Goal: Task Accomplishment & Management: Use online tool/utility

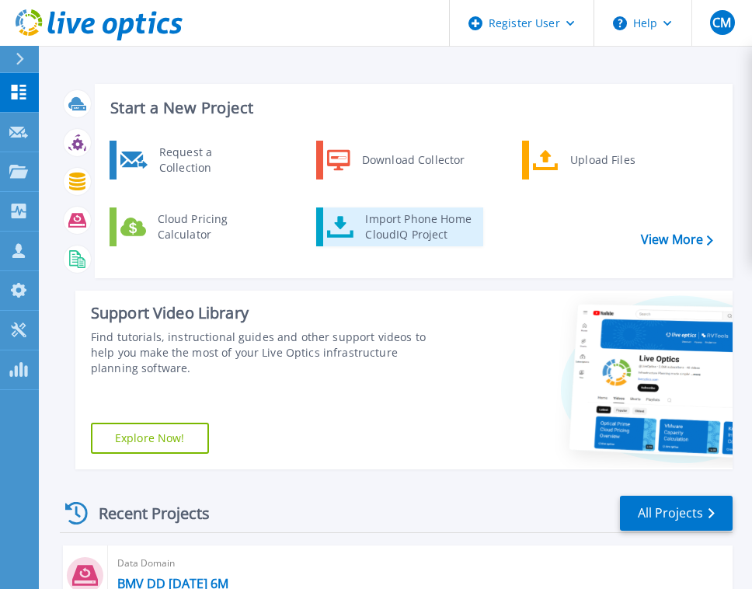
click at [395, 217] on div "Import Phone Home CloudIQ Project" at bounding box center [417, 226] width 121 height 31
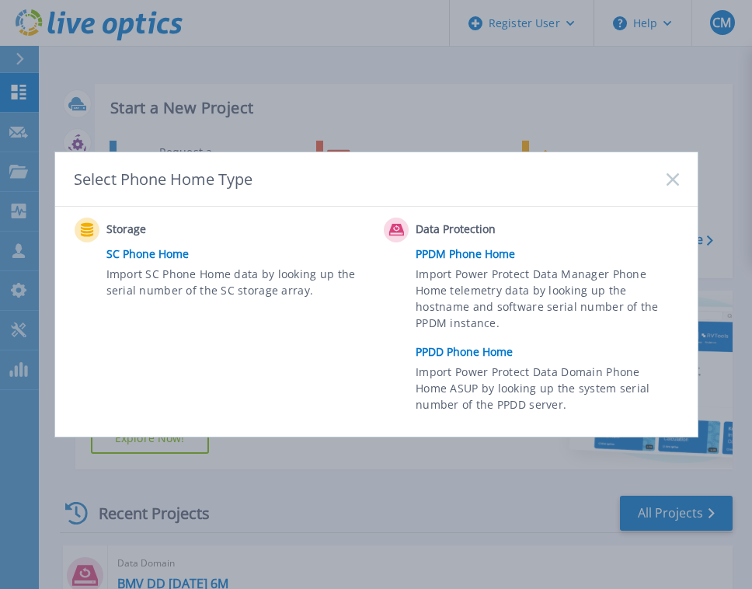
click at [466, 353] on link "PPDD Phone Home" at bounding box center [551, 351] width 270 height 23
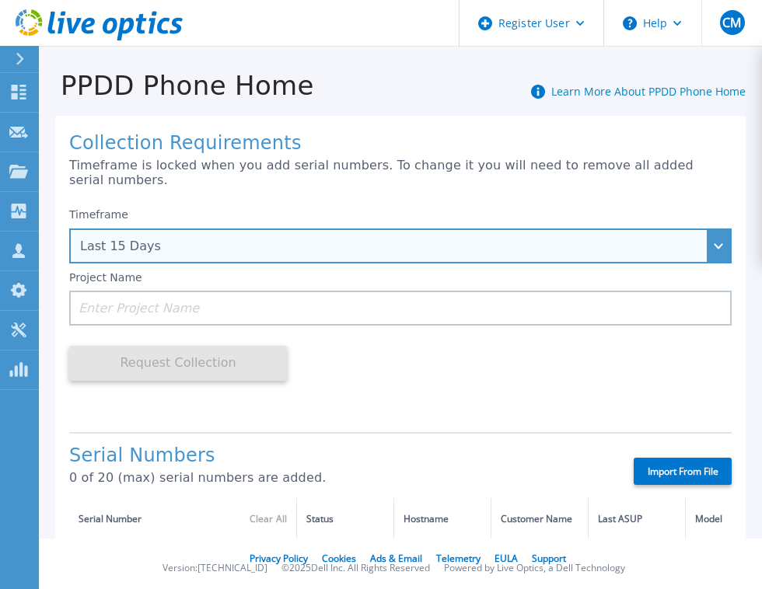
click at [431, 239] on div "Last 15 Days" at bounding box center [391, 246] width 623 height 14
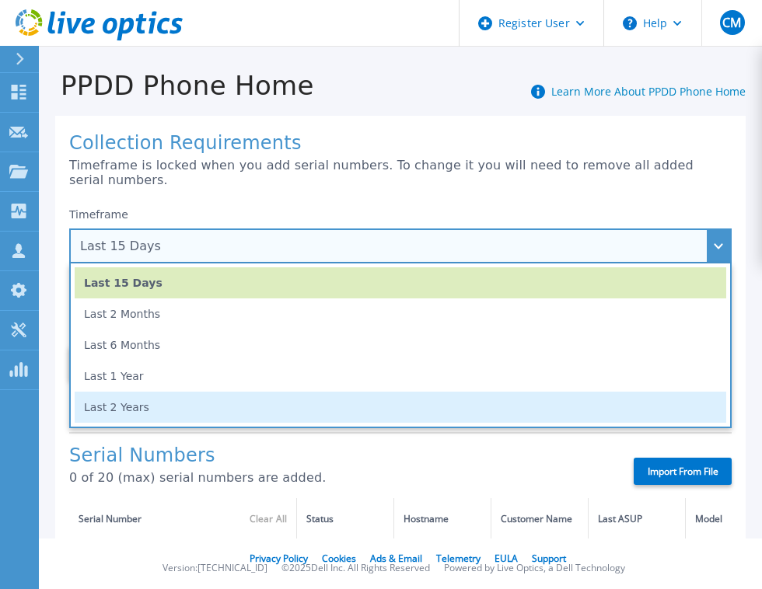
click at [264, 392] on li "Last 2 Years" at bounding box center [400, 407] width 651 height 31
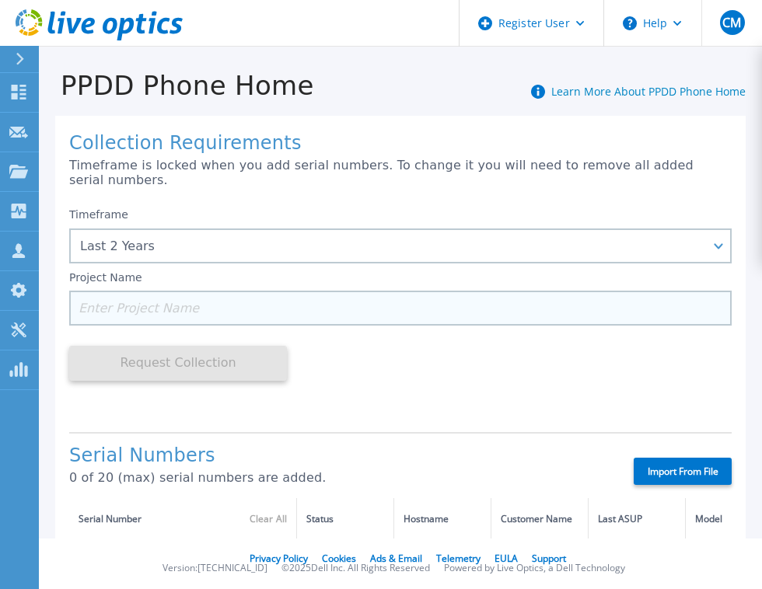
click at [326, 291] on input at bounding box center [400, 308] width 662 height 35
paste input "APM00230803493"
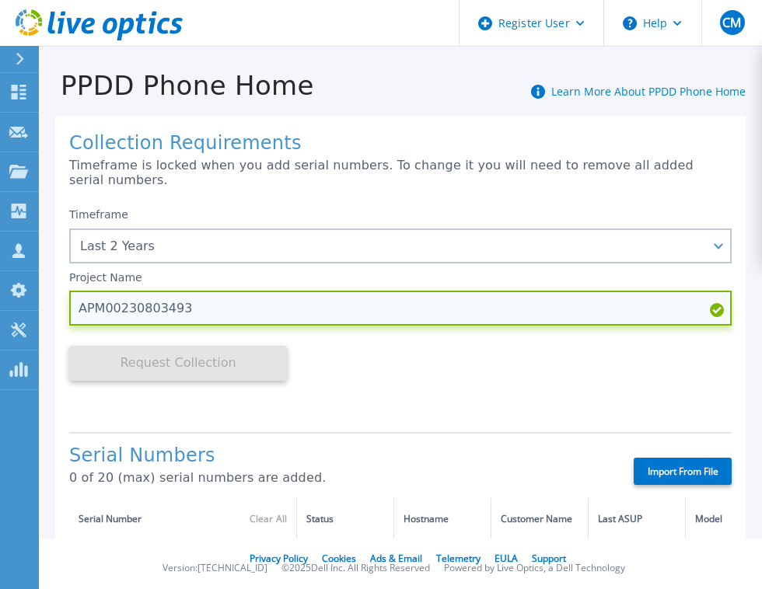
click at [117, 295] on input "APM00230803493" at bounding box center [400, 308] width 662 height 35
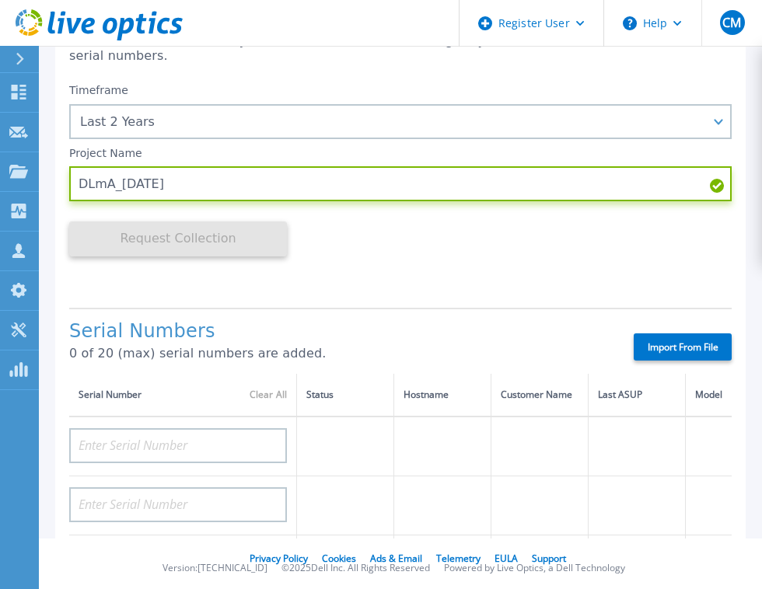
scroll to position [187, 0]
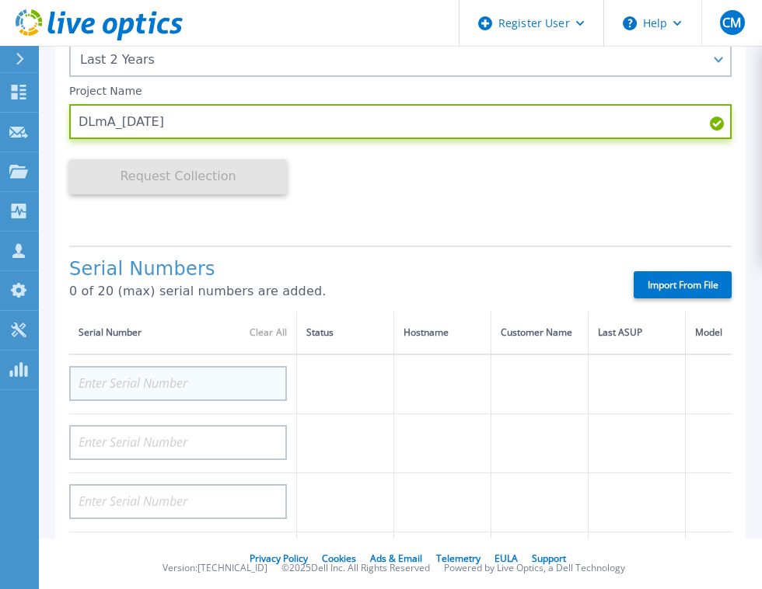
type input "DLmA_2Years ago"
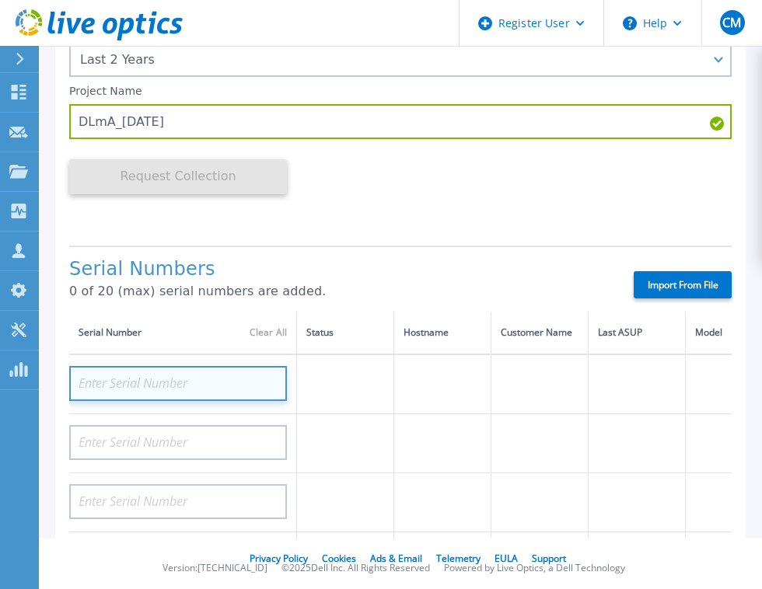
click at [181, 370] on input at bounding box center [178, 383] width 218 height 35
paste input "APM00230803493"
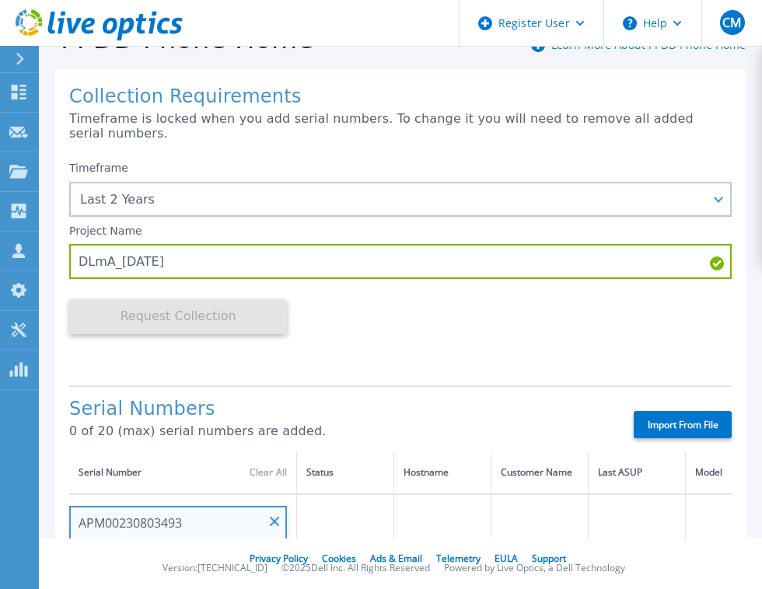
scroll to position [0, 0]
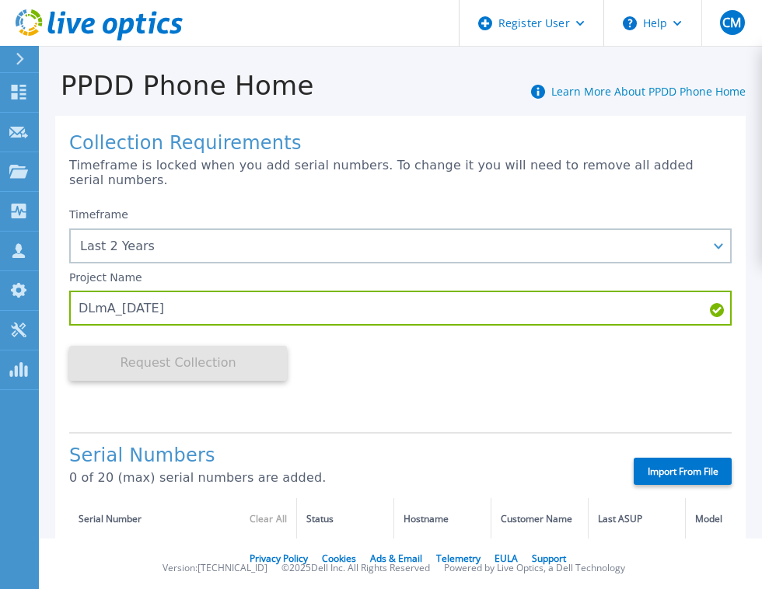
type input "APM00230803493"
click at [418, 336] on div "Timeframe Last 2 Years Last 15 Days Last 2 Months Last 6 Months Last 1 Year Las…" at bounding box center [400, 309] width 662 height 219
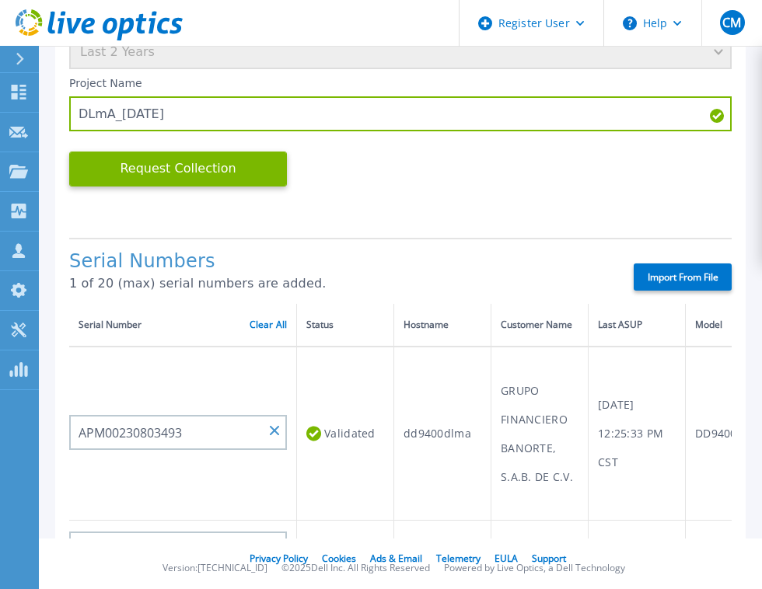
scroll to position [124, 0]
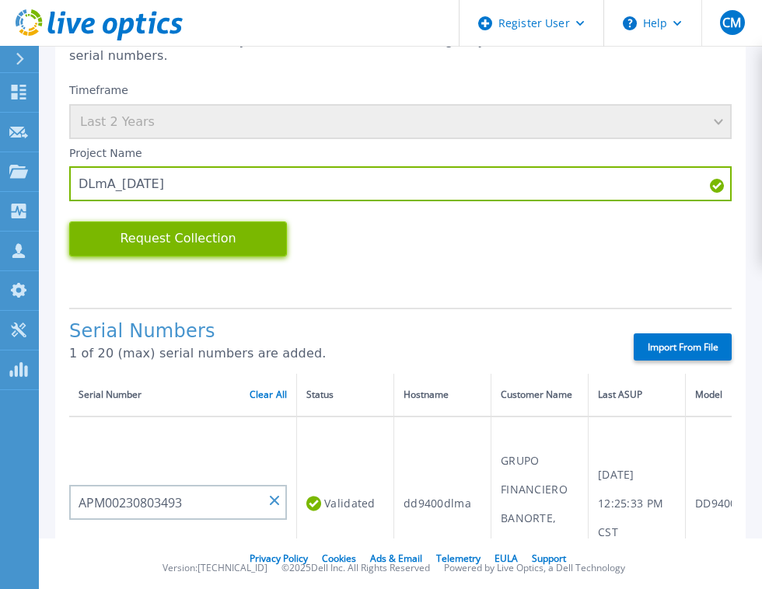
click at [232, 239] on button "Request Collection" at bounding box center [178, 238] width 218 height 35
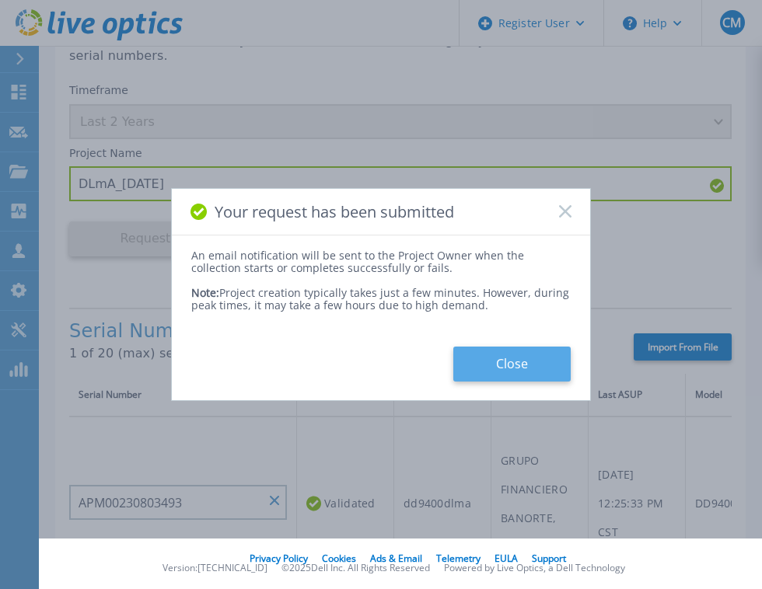
click at [544, 369] on button "Close" at bounding box center [511, 364] width 117 height 35
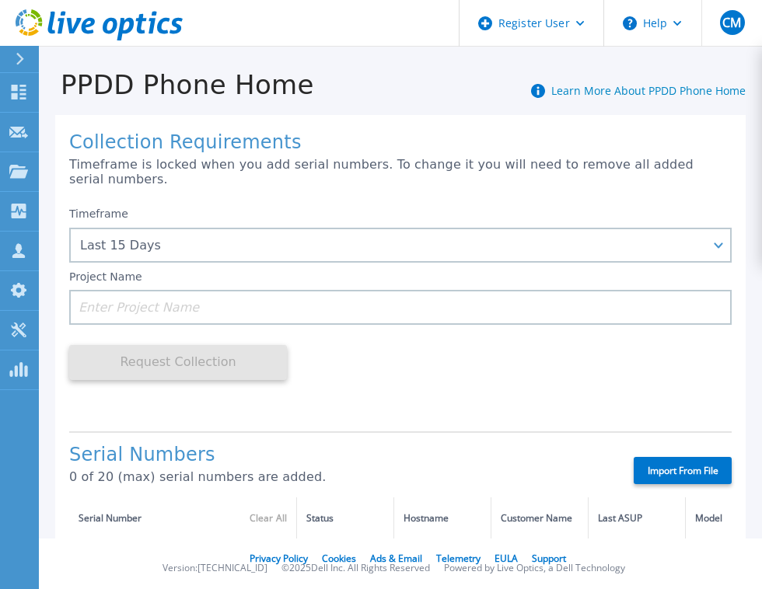
scroll to position [0, 0]
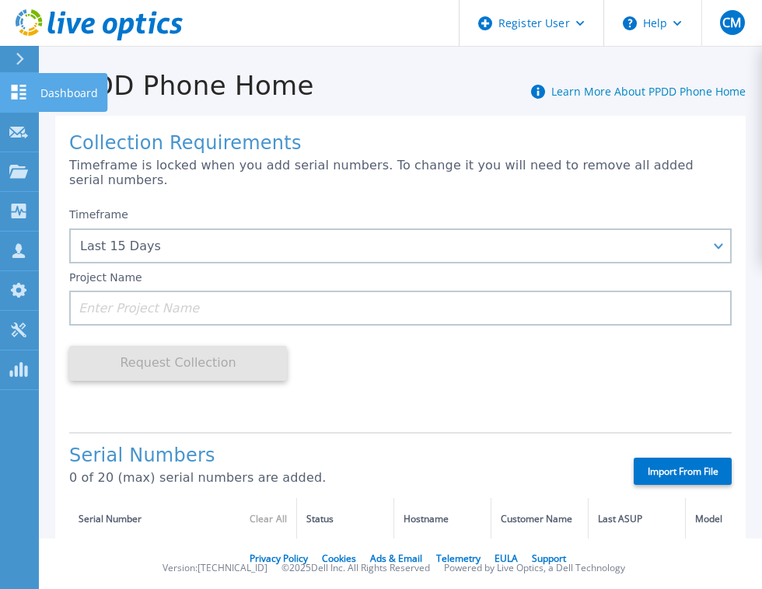
click at [23, 92] on icon at bounding box center [18, 92] width 19 height 15
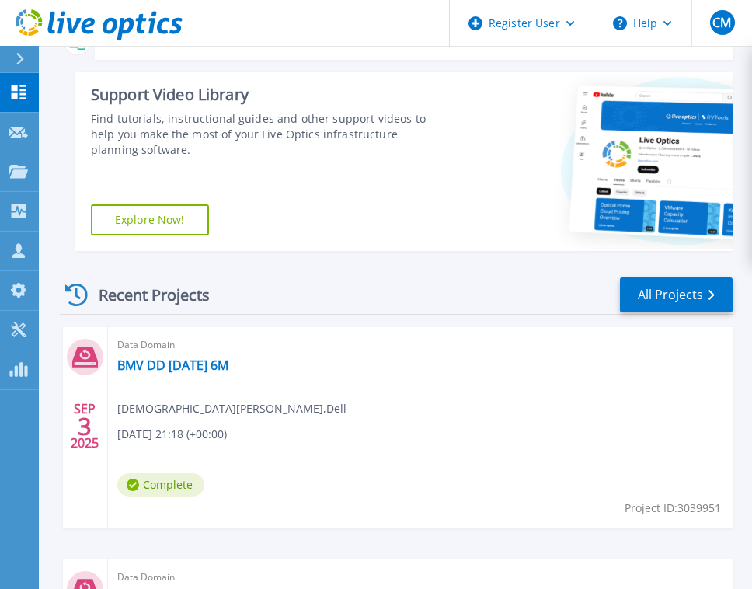
scroll to position [373, 0]
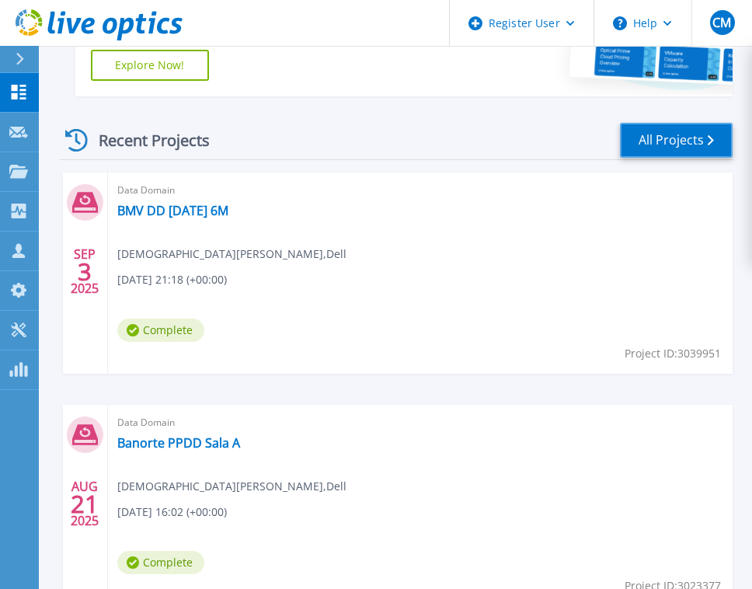
click at [690, 146] on link "All Projects" at bounding box center [676, 140] width 113 height 35
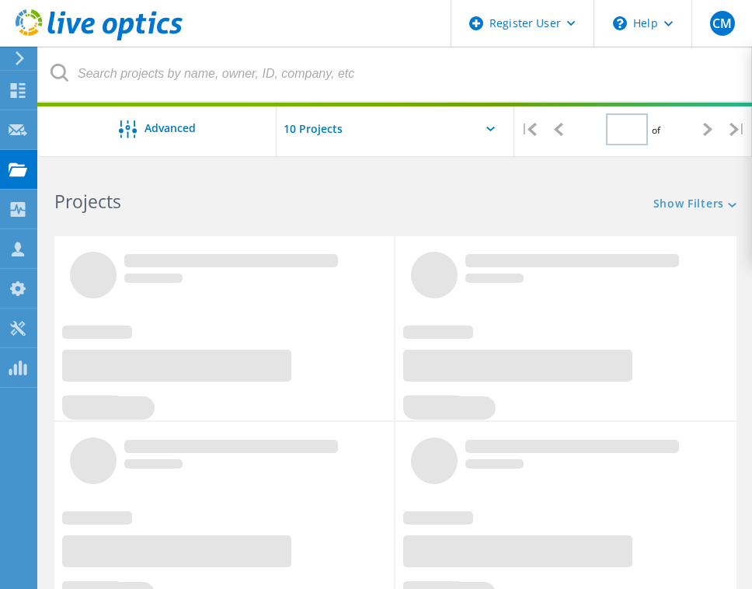
type input "1"
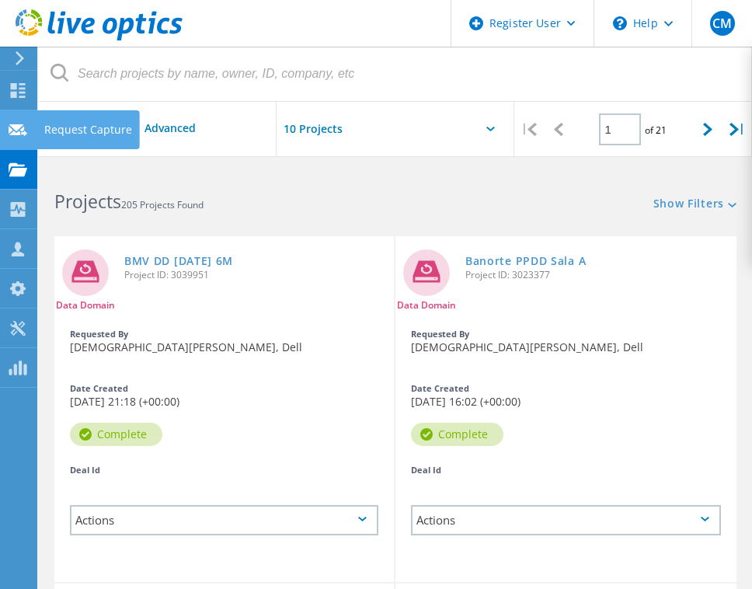
click at [60, 131] on div "Request Capture" at bounding box center [88, 129] width 88 height 11
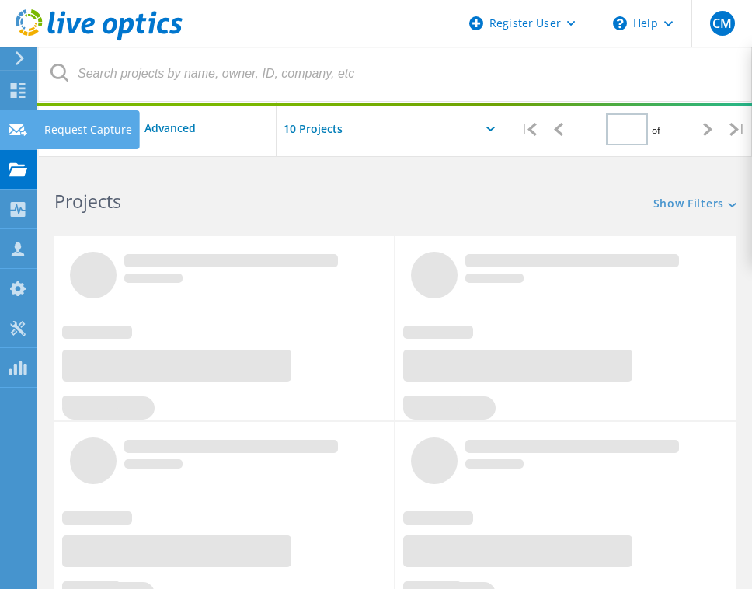
type input "1"
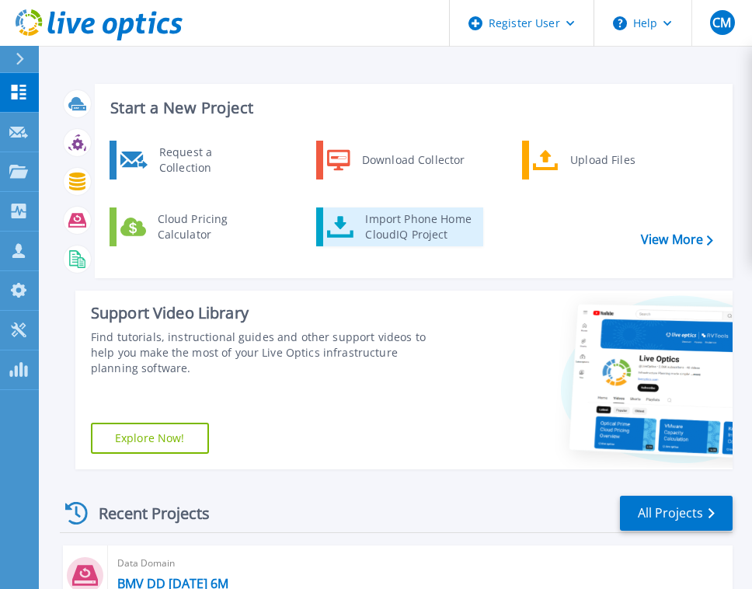
click at [406, 228] on div "Import Phone Home CloudIQ Project" at bounding box center [417, 226] width 121 height 31
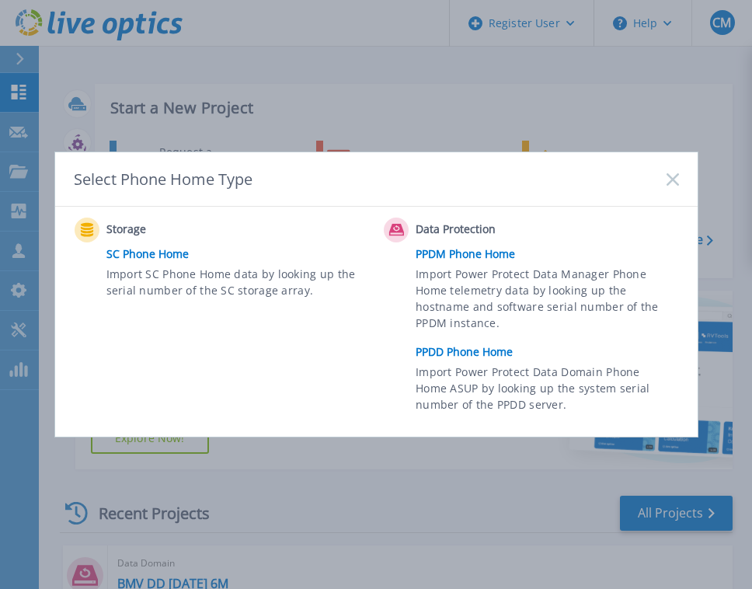
click at [457, 347] on link "PPDD Phone Home" at bounding box center [551, 351] width 270 height 23
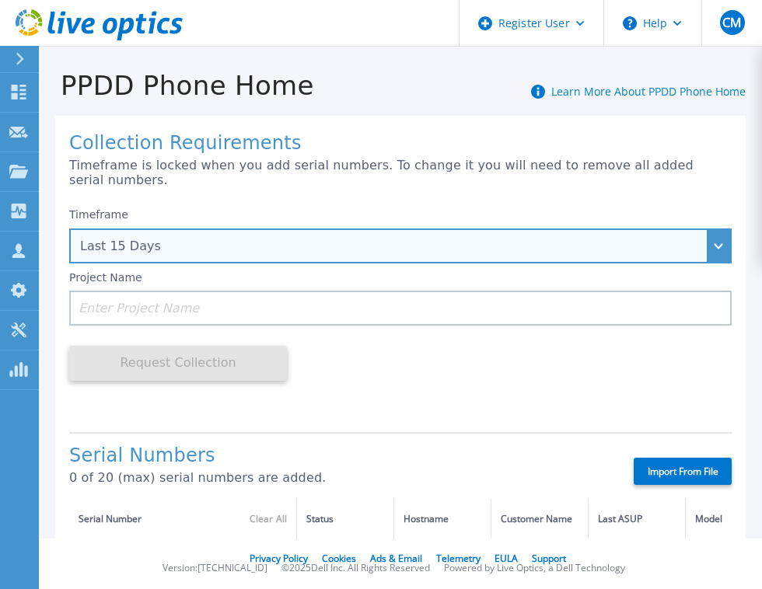
click at [513, 228] on div "Last 15 Days" at bounding box center [400, 245] width 662 height 35
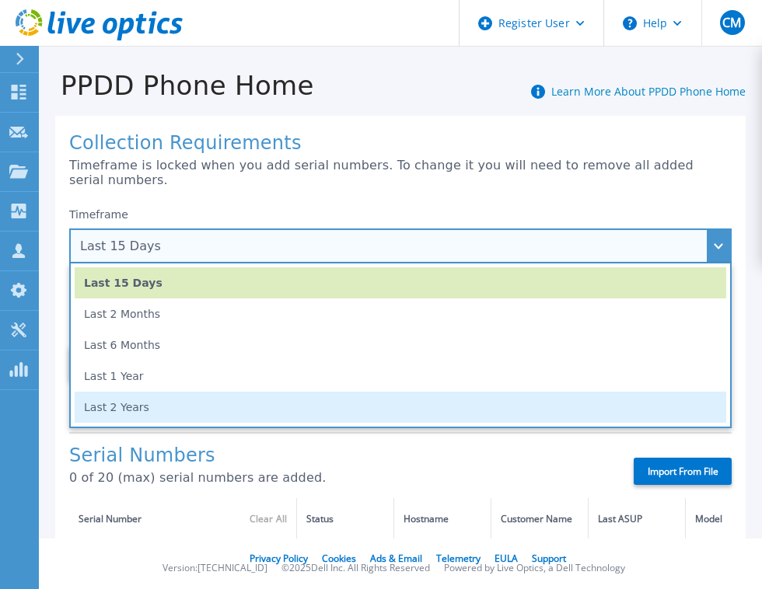
click at [124, 392] on li "Last 2 Years" at bounding box center [400, 407] width 651 height 31
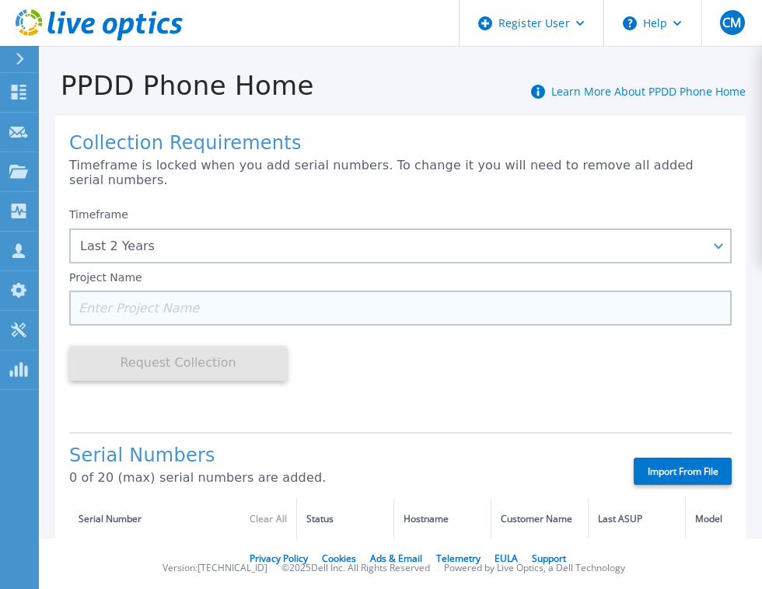
click at [173, 299] on input at bounding box center [400, 308] width 662 height 35
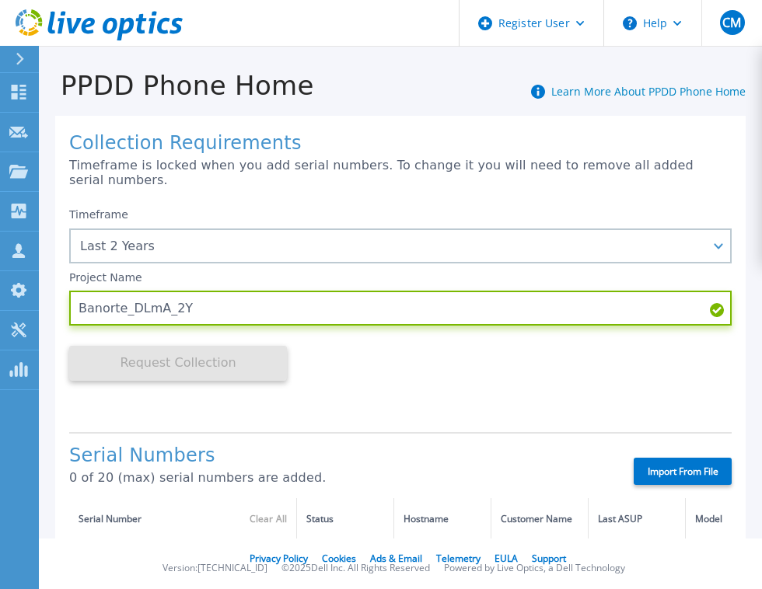
type input "Banorte_DLmA_2Y"
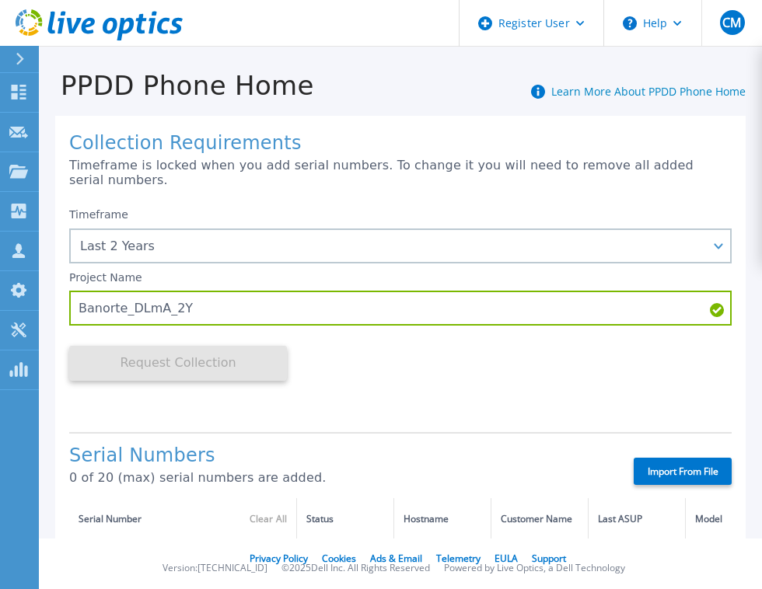
click at [365, 396] on div "Timeframe Last 2 Years Last 15 Days Last 2 Months Last 6 Months Last 1 Year Las…" at bounding box center [400, 309] width 662 height 219
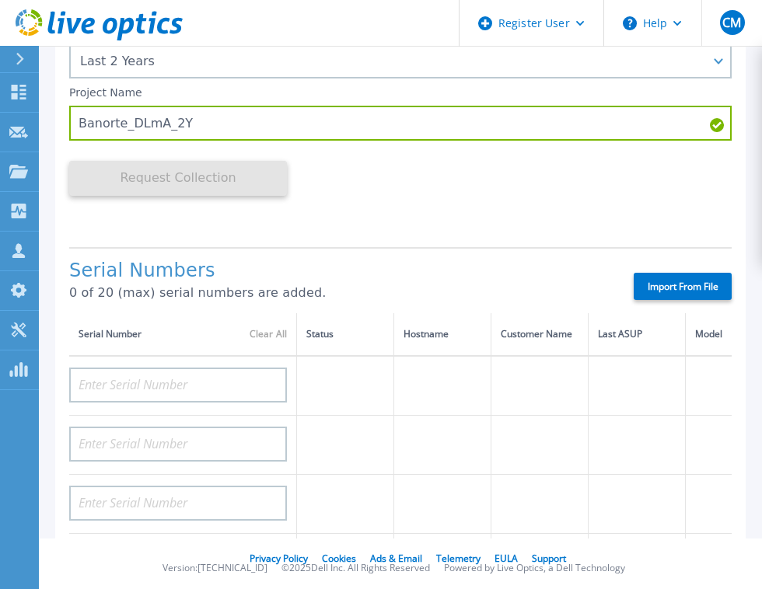
scroll to position [187, 0]
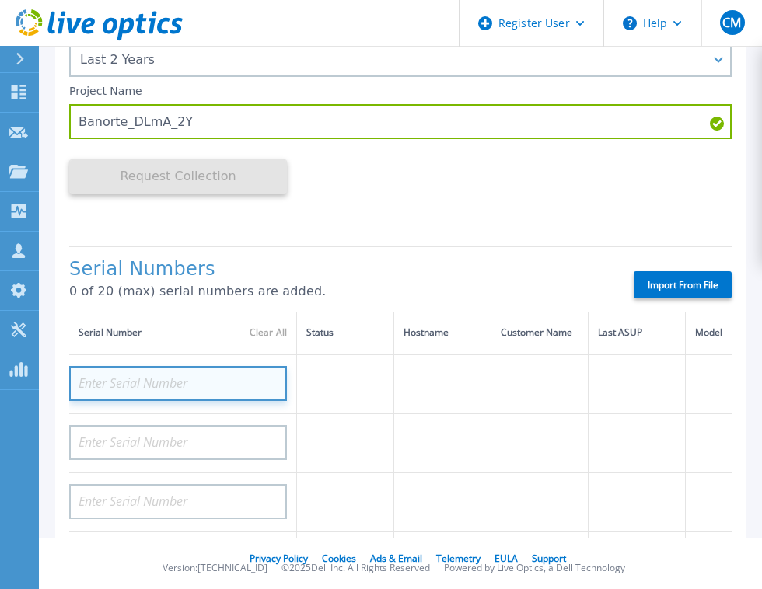
click at [191, 367] on input at bounding box center [178, 383] width 218 height 35
paste input "APM00230803493"
type input "APM00230803493"
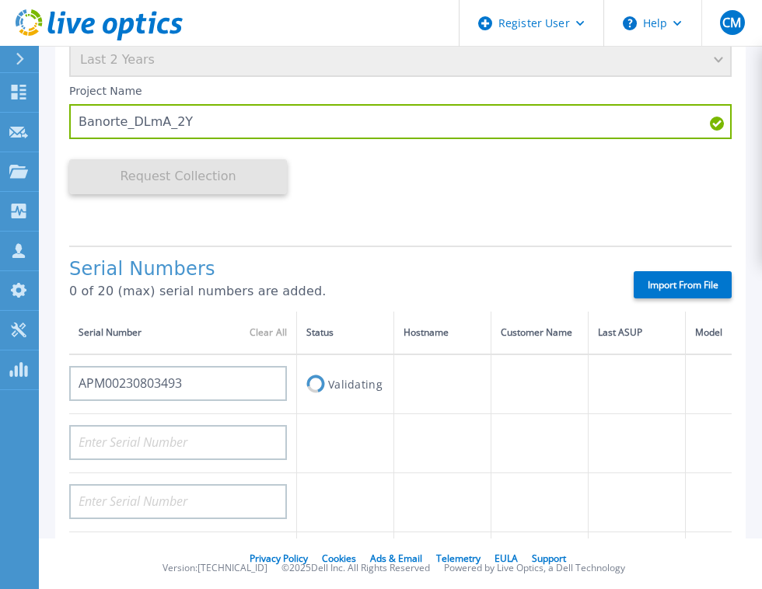
click at [438, 221] on div "Collection Requirements Timeframe is locked when you add serial numbers. To cha…" at bounding box center [400, 439] width 690 height 1020
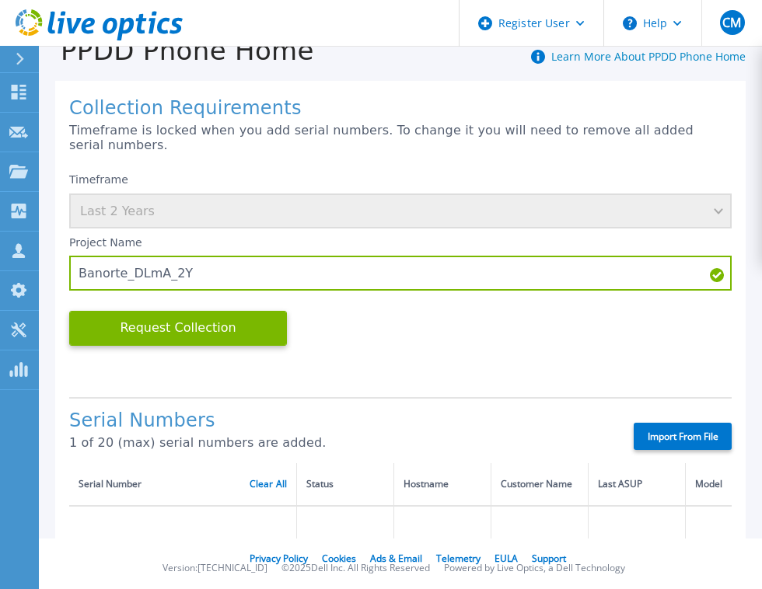
scroll to position [0, 0]
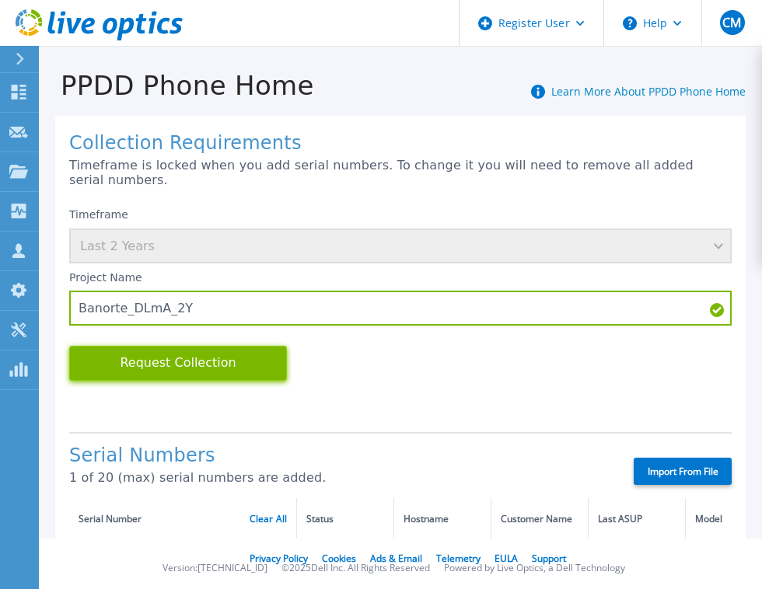
click at [182, 349] on button "Request Collection" at bounding box center [178, 363] width 218 height 35
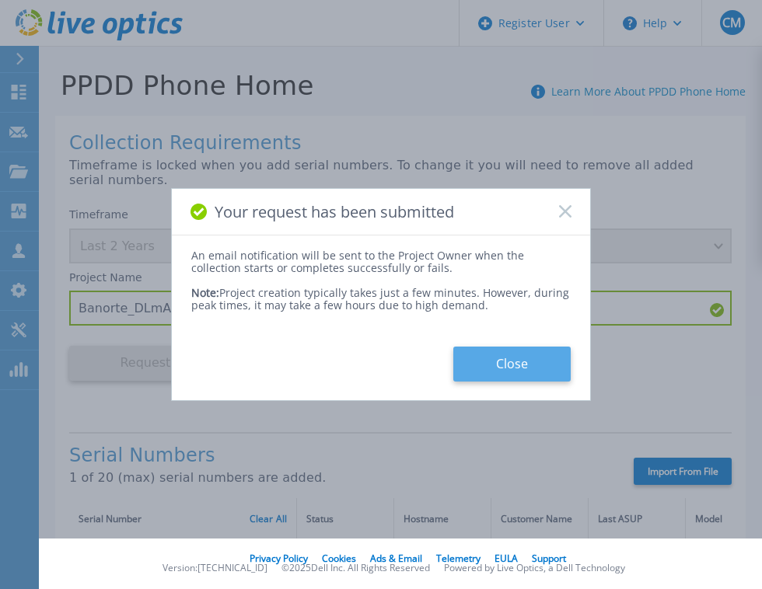
click at [497, 361] on button "Close" at bounding box center [511, 364] width 117 height 35
